Goal: Transaction & Acquisition: Download file/media

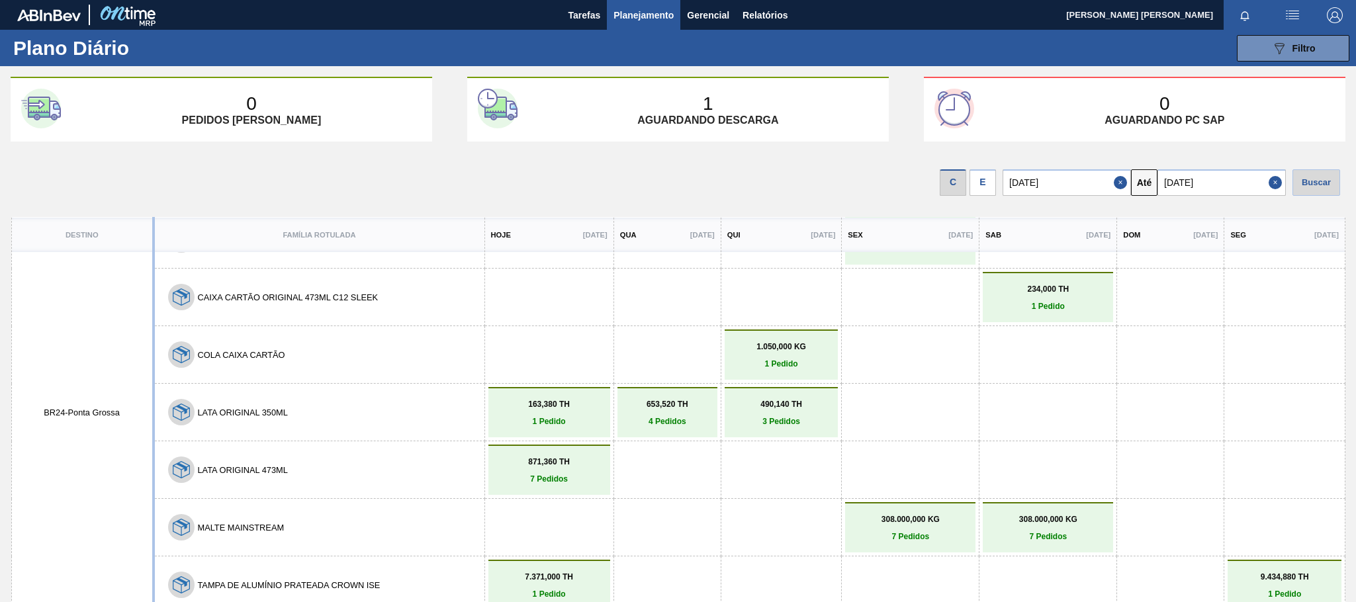
scroll to position [108, 0]
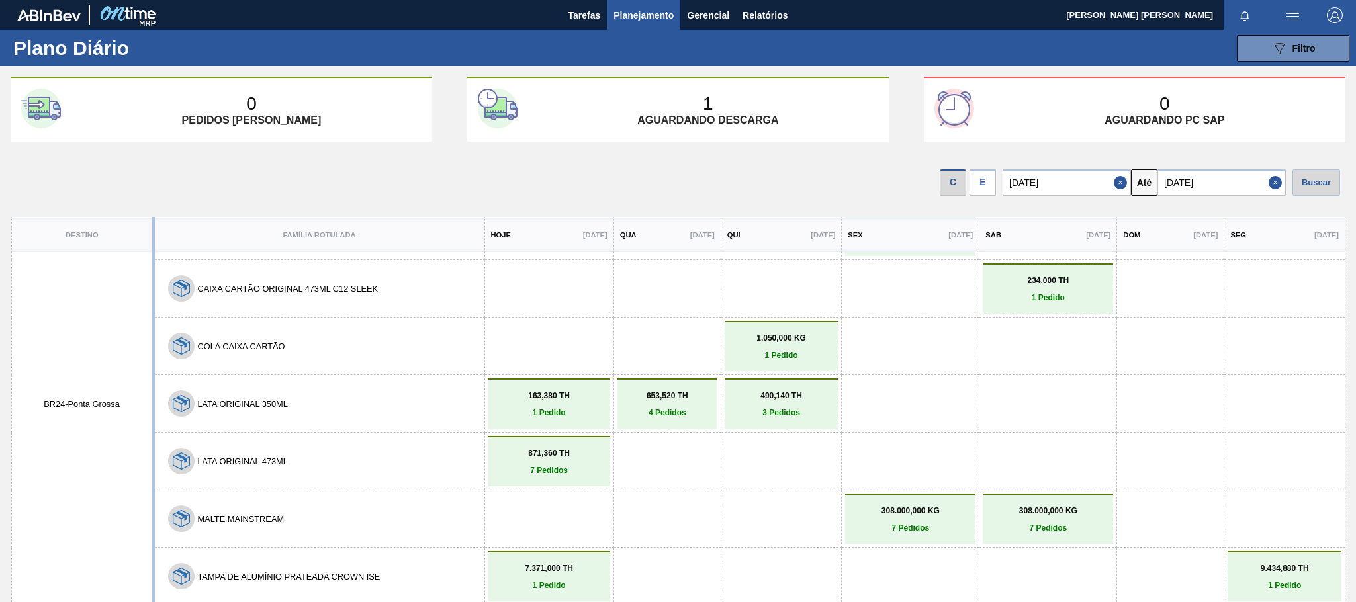
click at [1291, 13] on img "button" at bounding box center [1293, 15] width 16 height 16
click at [1150, 50] on div at bounding box center [678, 301] width 1356 height 602
click at [1301, 46] on span "Filtro" at bounding box center [1304, 48] width 23 height 11
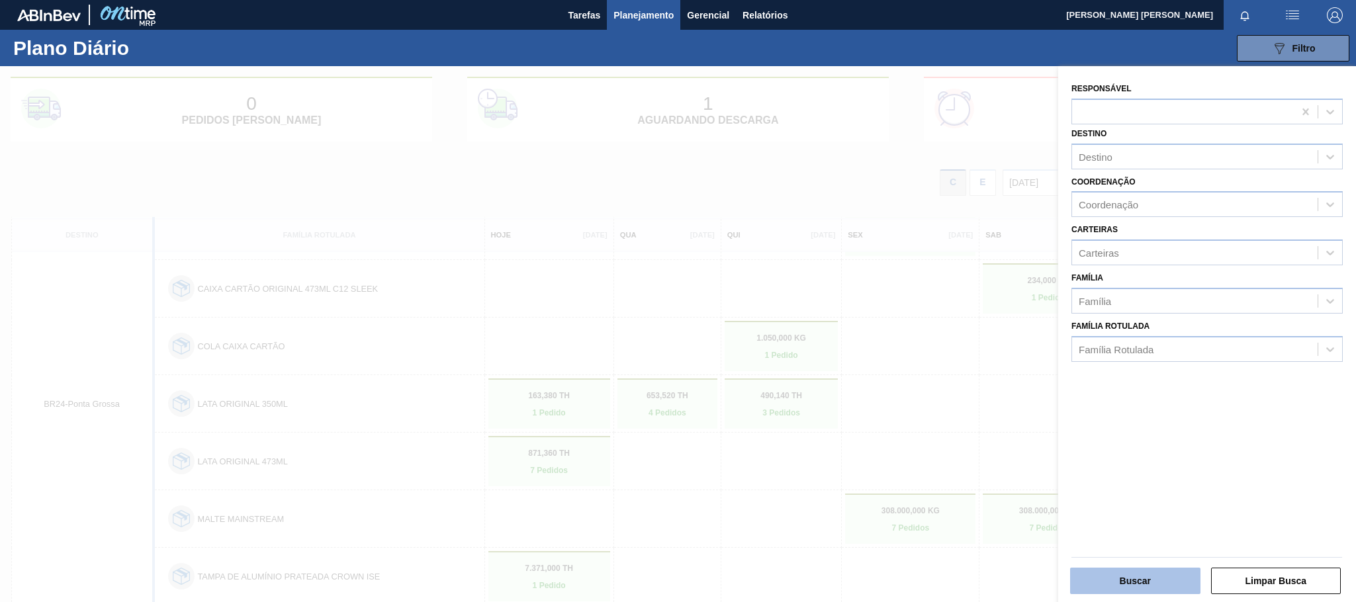
click at [1162, 582] on button "Buscar" at bounding box center [1135, 581] width 130 height 26
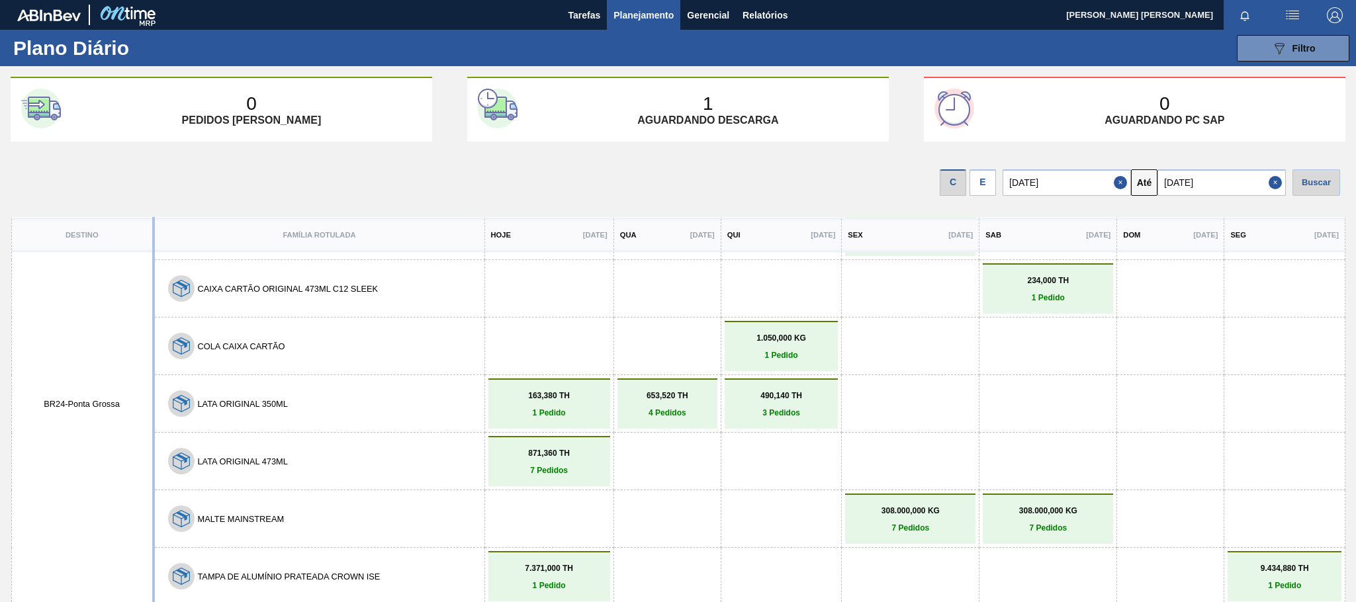
click at [1281, 6] on button "button" at bounding box center [1292, 15] width 42 height 30
click at [1287, 44] on li "Upload de Volumes" at bounding box center [1288, 47] width 114 height 24
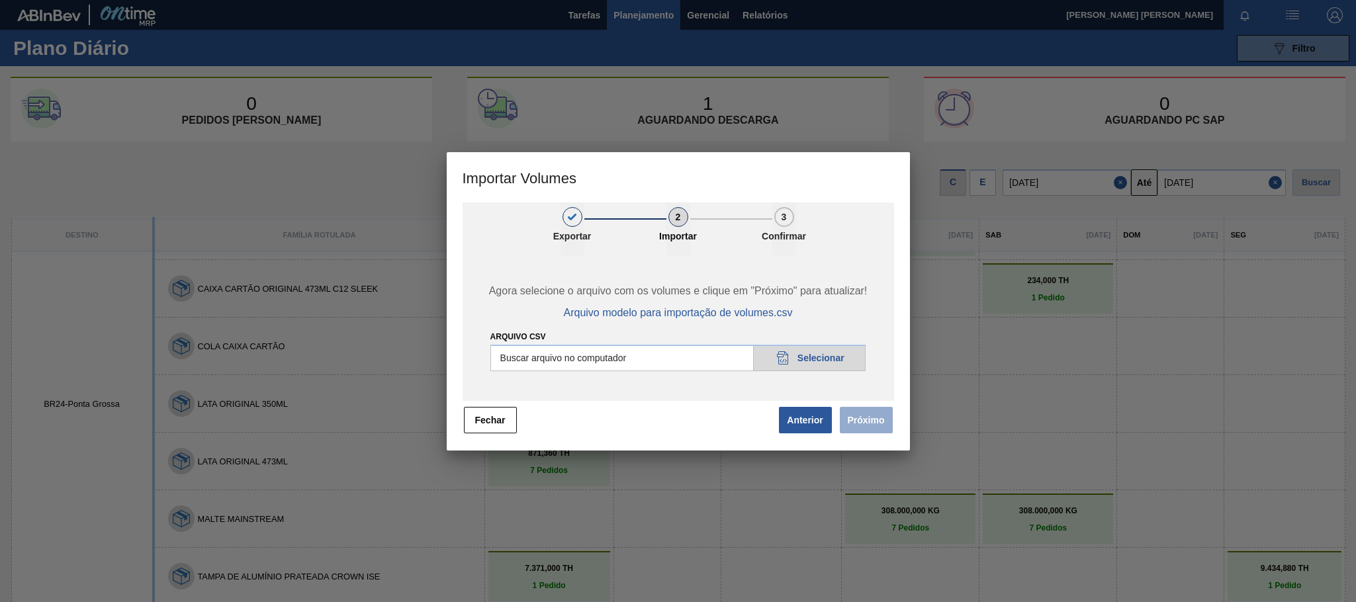
click at [868, 417] on span "Próximo" at bounding box center [863, 420] width 61 height 29
click at [489, 427] on button "Fechar" at bounding box center [490, 420] width 53 height 26
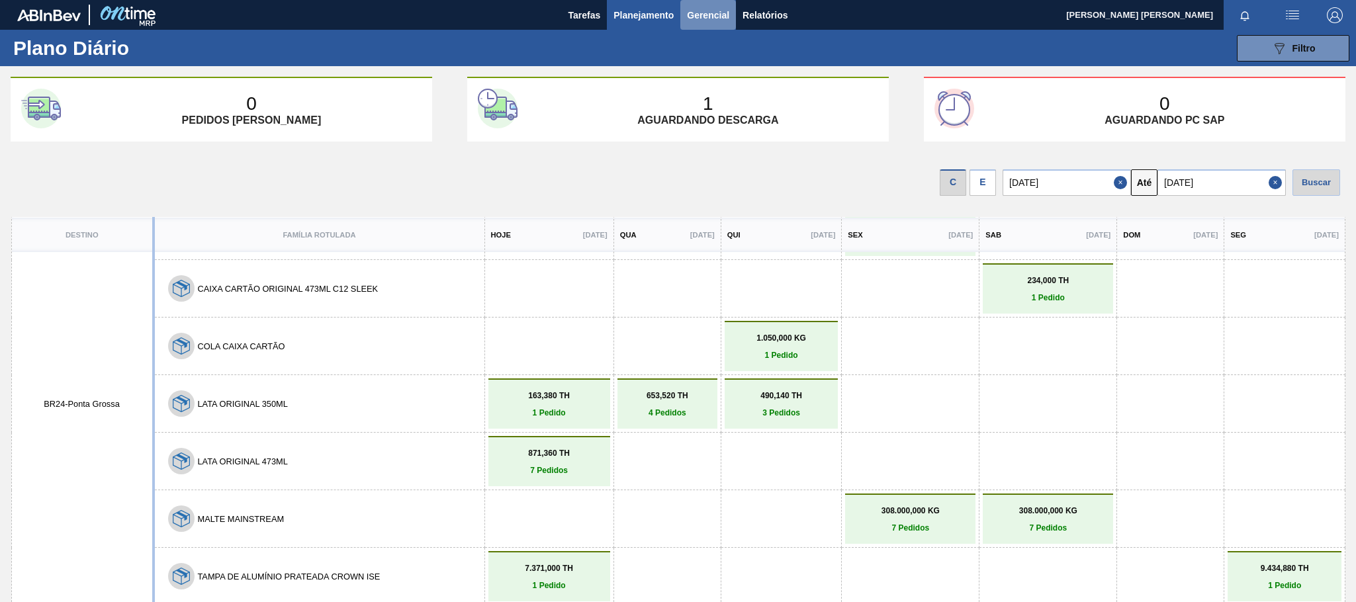
click at [713, 17] on span "Gerencial" at bounding box center [708, 15] width 42 height 16
click at [779, 18] on div at bounding box center [678, 301] width 1356 height 602
click at [775, 7] on span "Relatórios" at bounding box center [765, 15] width 45 height 16
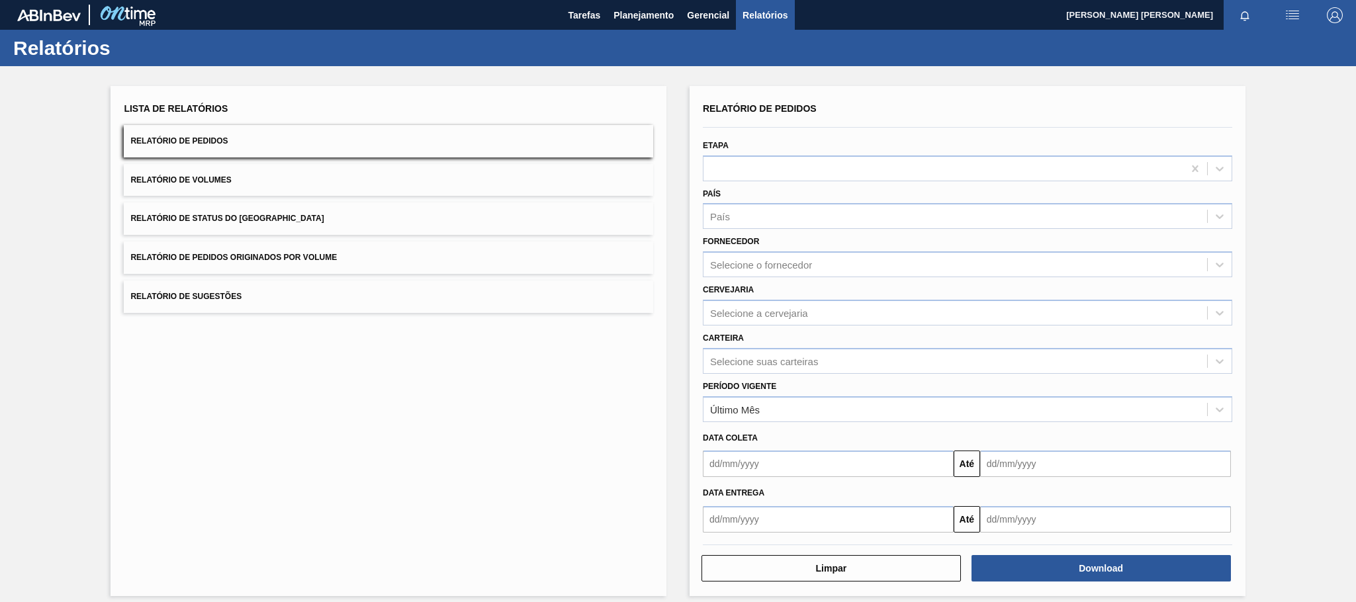
click at [790, 469] on input "text" at bounding box center [828, 464] width 251 height 26
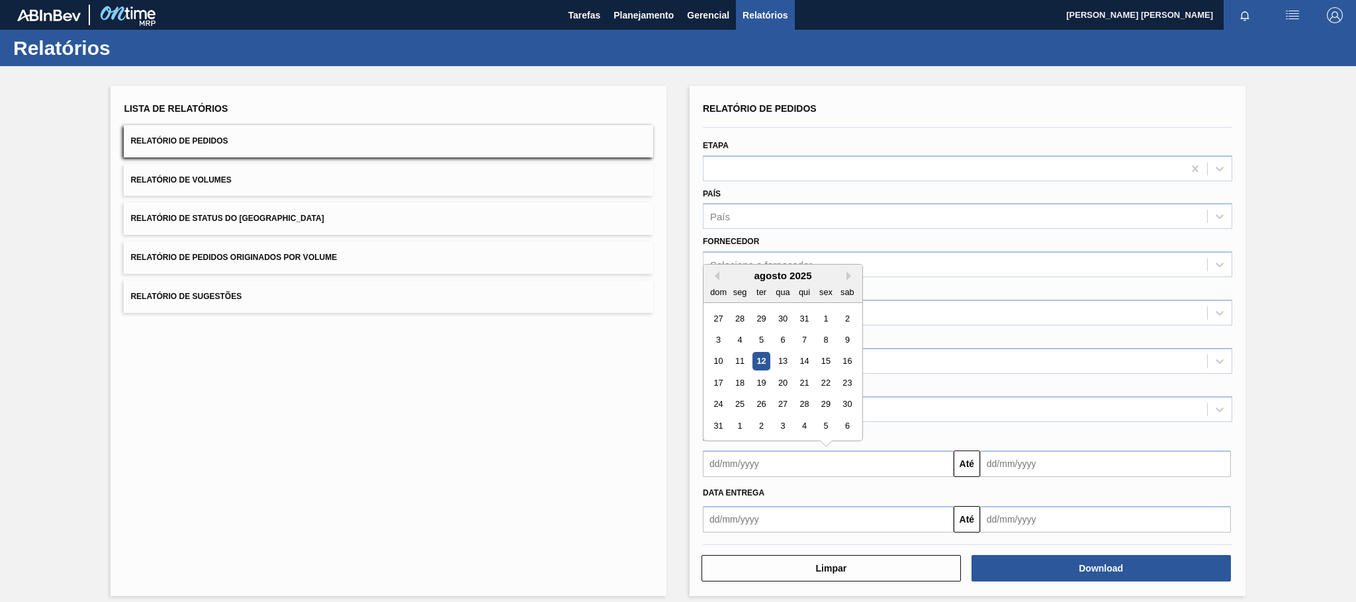
click at [761, 362] on div "12" at bounding box center [762, 362] width 18 height 18
type input "[DATE]"
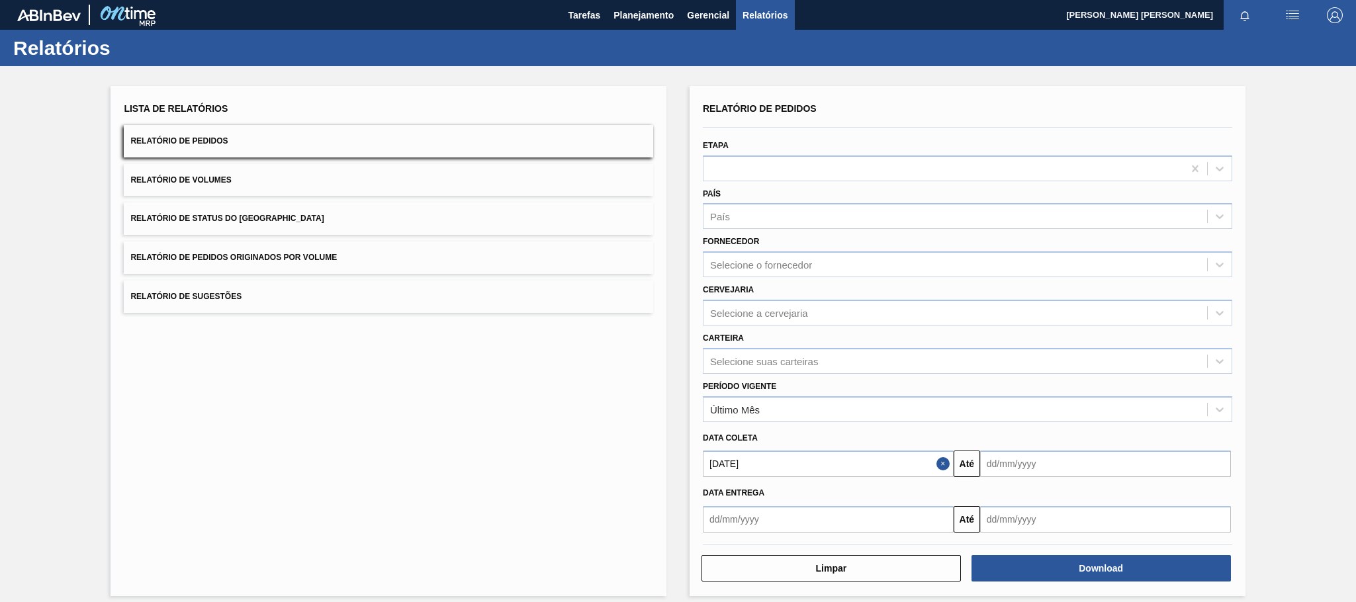
click at [1045, 471] on input "text" at bounding box center [1105, 464] width 251 height 26
click at [938, 463] on button "Close" at bounding box center [945, 464] width 17 height 26
click at [805, 517] on input "text" at bounding box center [828, 519] width 251 height 26
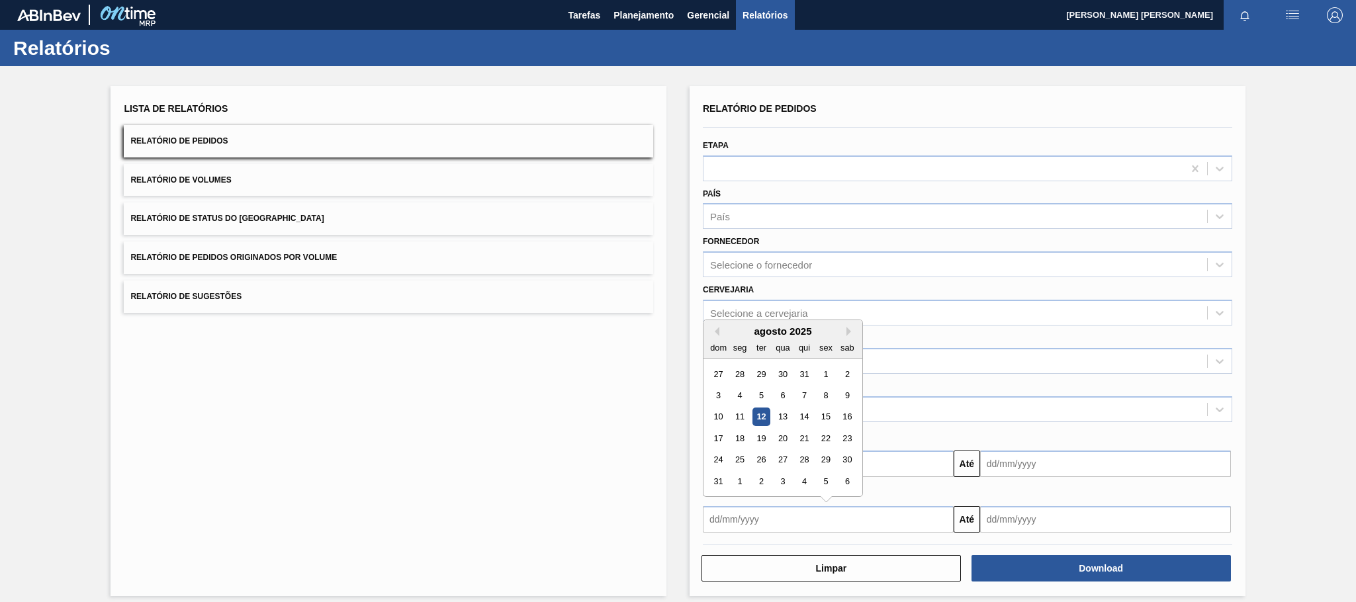
click at [759, 418] on div "12" at bounding box center [762, 417] width 18 height 18
type input "[DATE]"
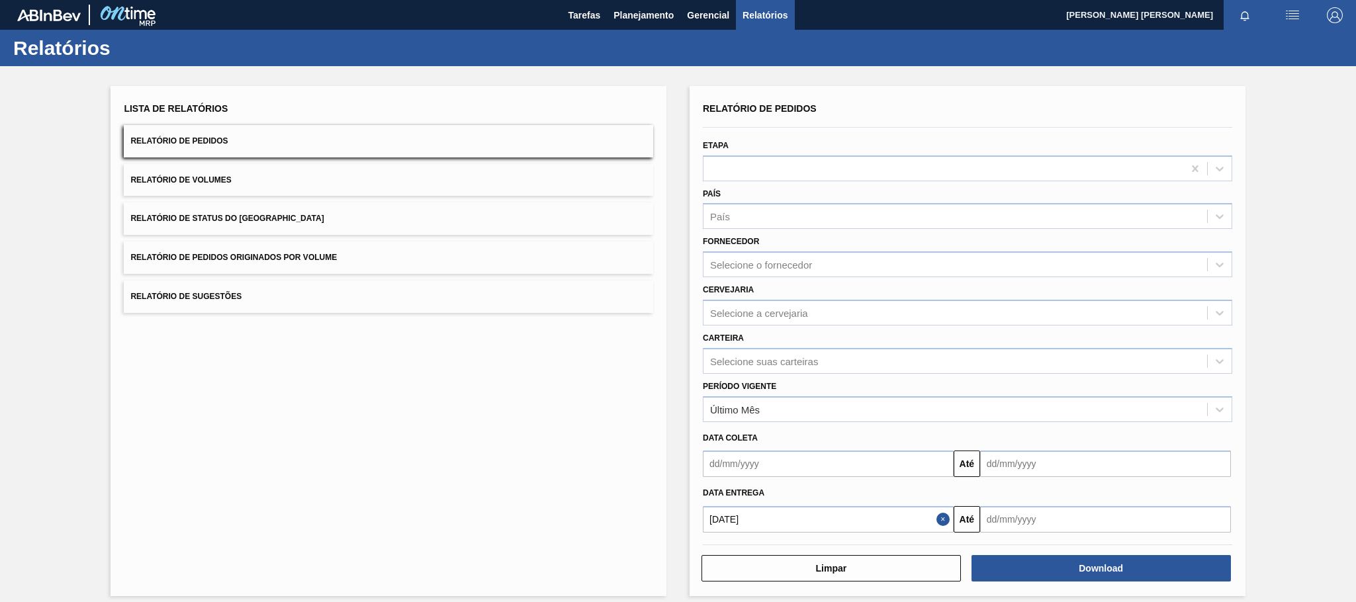
click at [1090, 523] on input "text" at bounding box center [1105, 519] width 251 height 26
click at [993, 481] on div "31" at bounding box center [996, 482] width 18 height 18
type input "[DATE]"
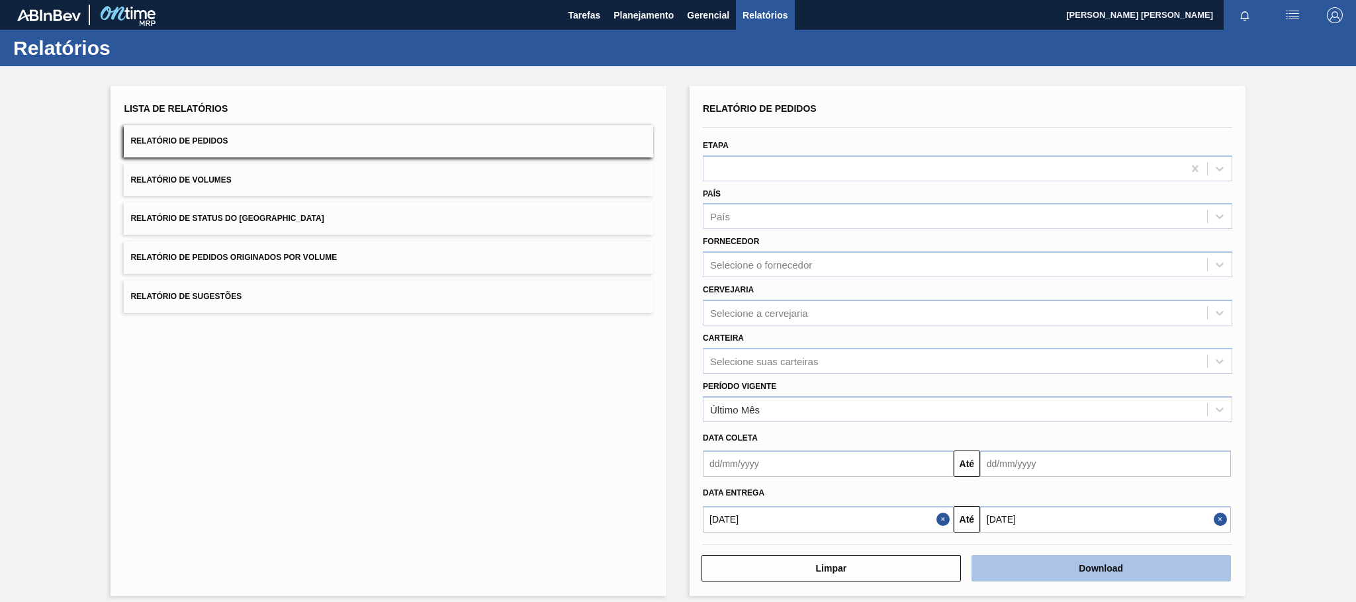
click at [1059, 567] on button "Download" at bounding box center [1101, 568] width 259 height 26
